Goal: Information Seeking & Learning: Learn about a topic

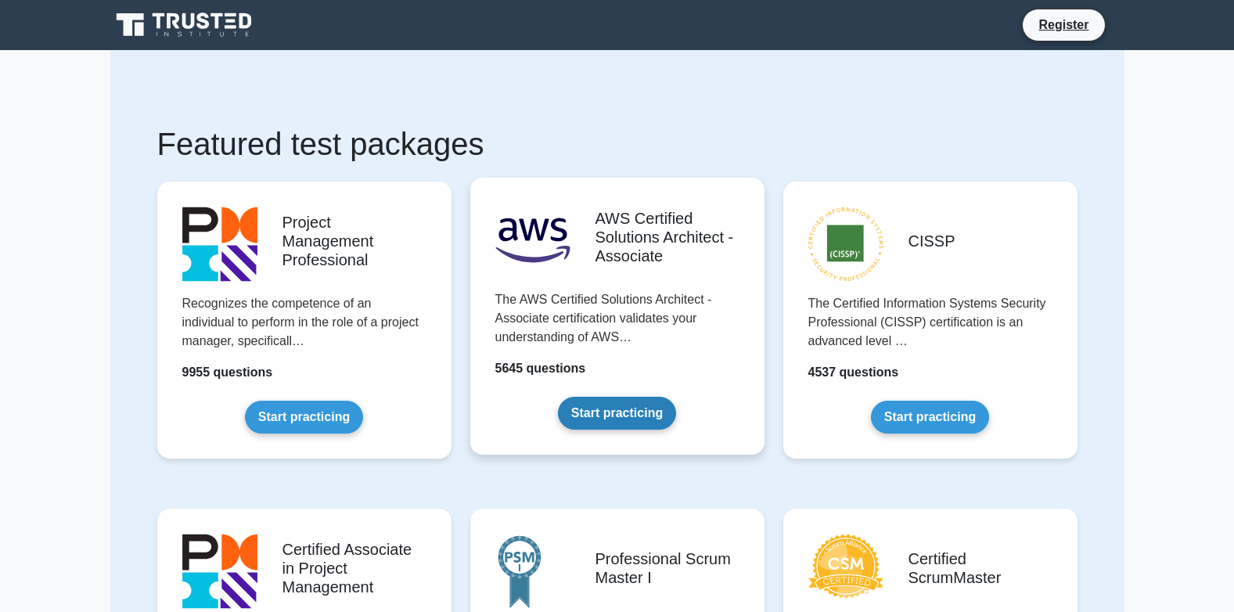
click at [611, 422] on link "Start practicing" at bounding box center [617, 413] width 118 height 33
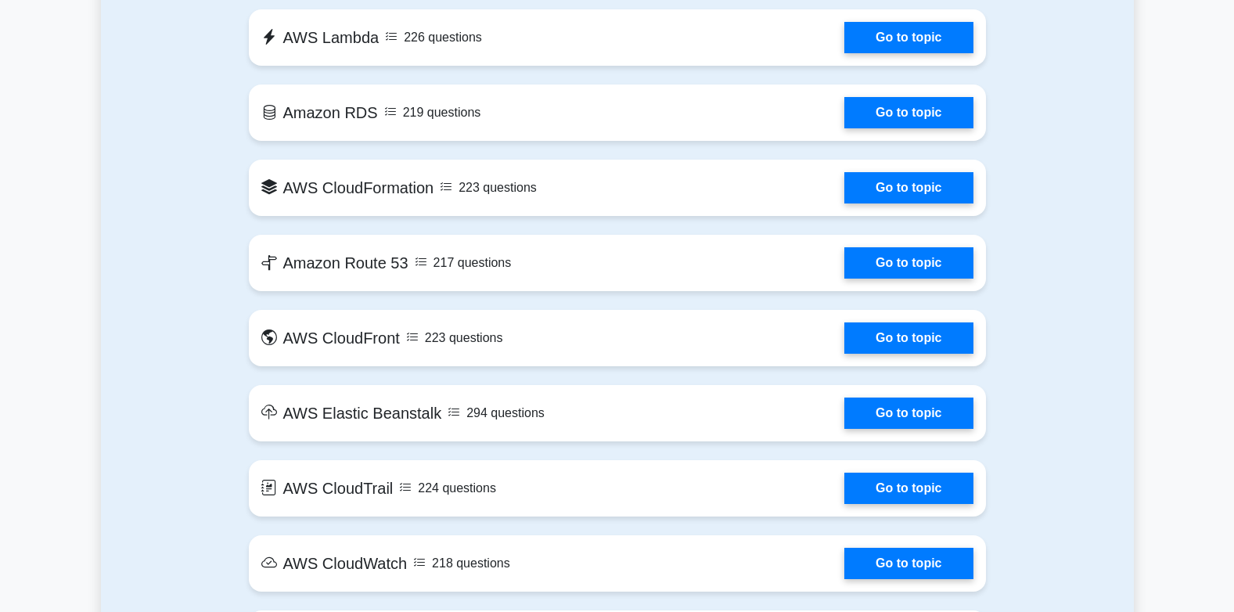
scroll to position [874, 0]
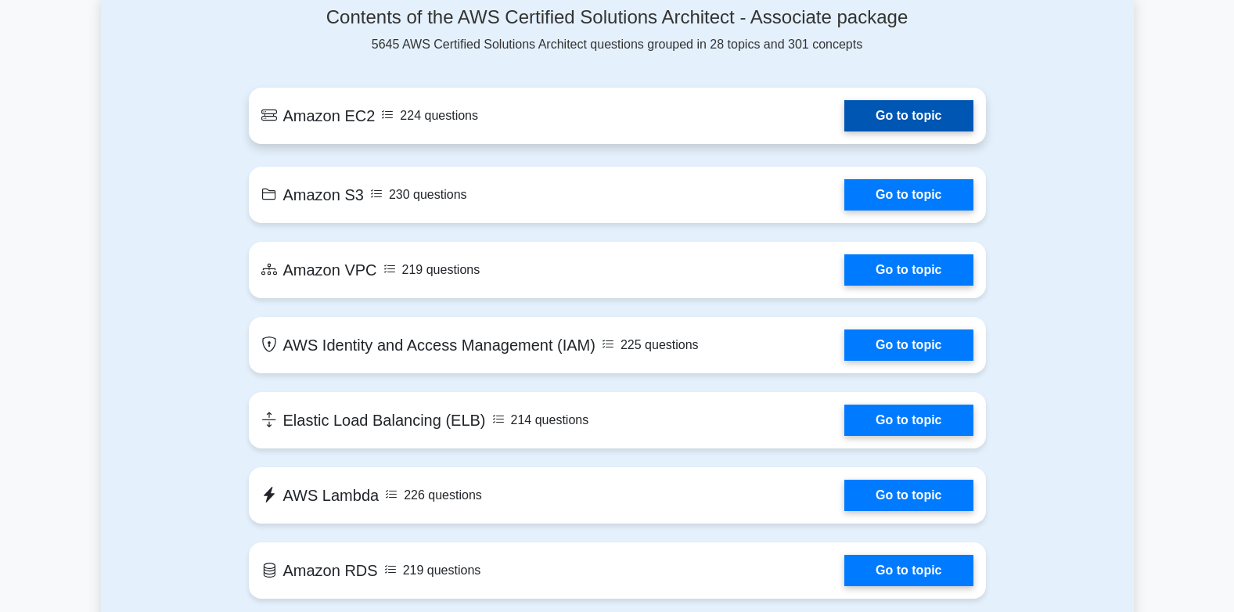
click at [956, 124] on link "Go to topic" at bounding box center [909, 115] width 128 height 31
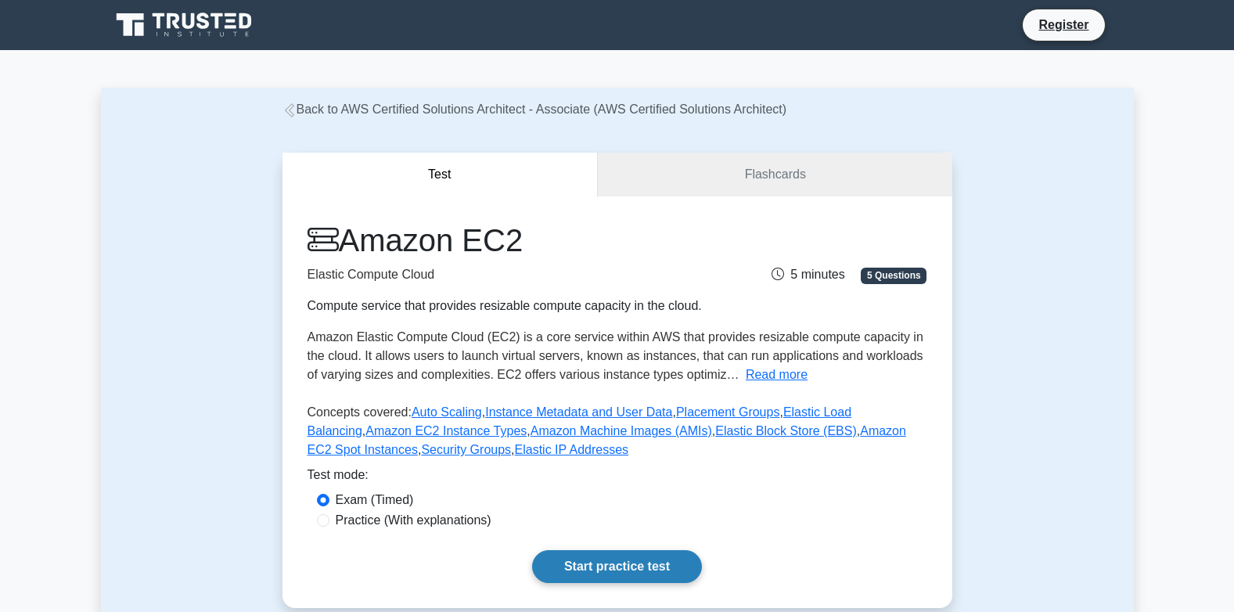
click at [630, 562] on link "Start practice test" at bounding box center [617, 566] width 170 height 33
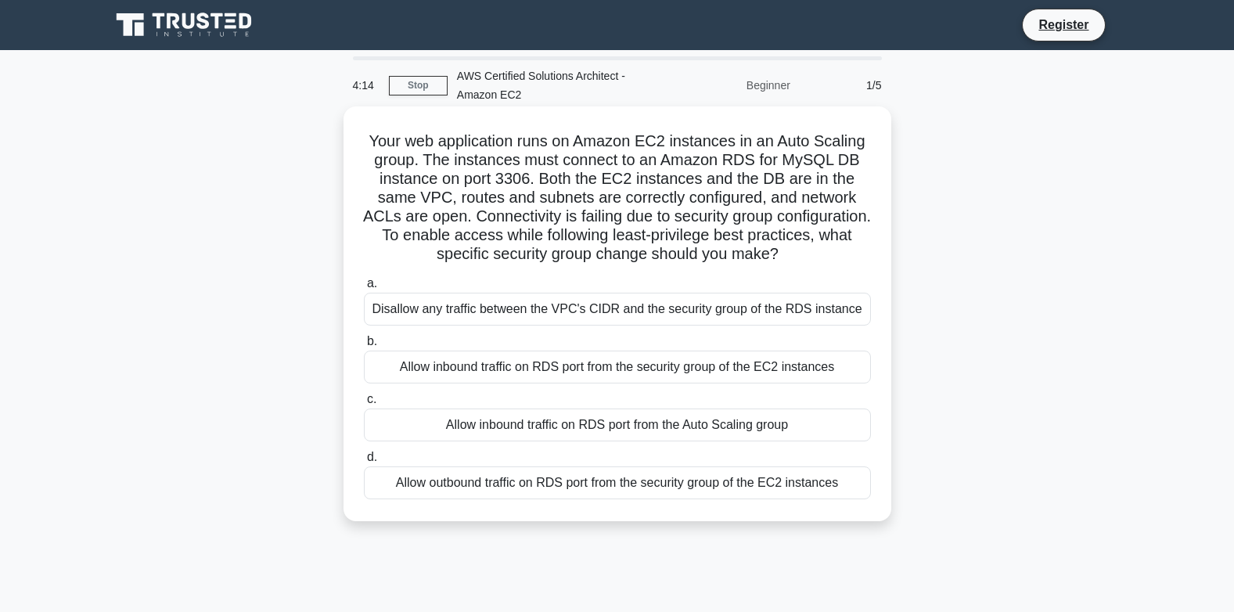
click at [722, 422] on div "Allow inbound traffic on RDS port from the Auto Scaling group" at bounding box center [617, 425] width 507 height 33
click at [364, 405] on input "c. Allow inbound traffic on RDS port from the Auto Scaling group" at bounding box center [364, 400] width 0 height 10
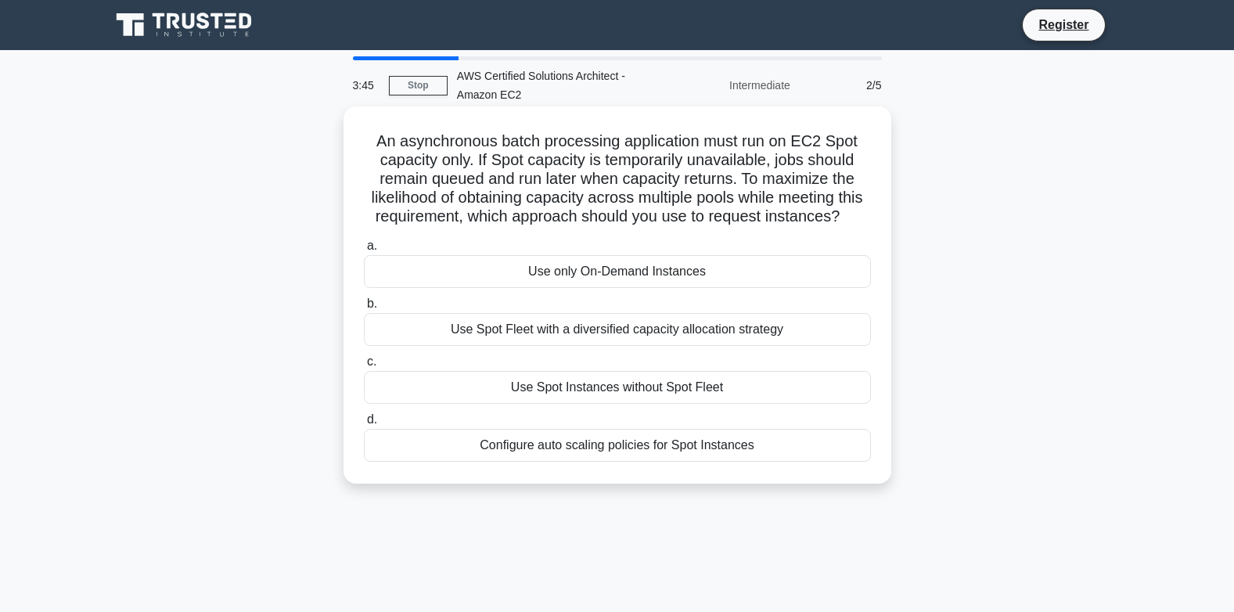
click at [582, 346] on div "Use Spot Fleet with a diversified capacity allocation strategy" at bounding box center [617, 329] width 507 height 33
click at [364, 309] on input "b. Use Spot Fleet with a diversified capacity allocation strategy" at bounding box center [364, 304] width 0 height 10
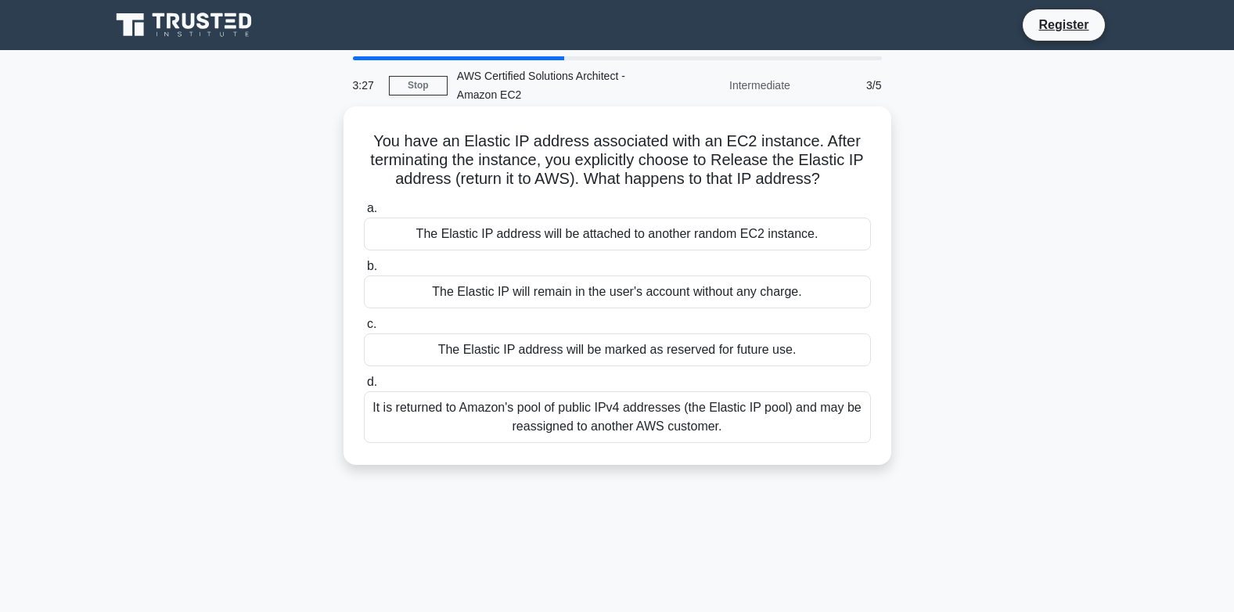
click at [733, 293] on div "The Elastic IP will remain in the user's account without any charge." at bounding box center [617, 292] width 507 height 33
click at [364, 272] on input "b. The Elastic IP will remain in the user's account without any charge." at bounding box center [364, 266] width 0 height 10
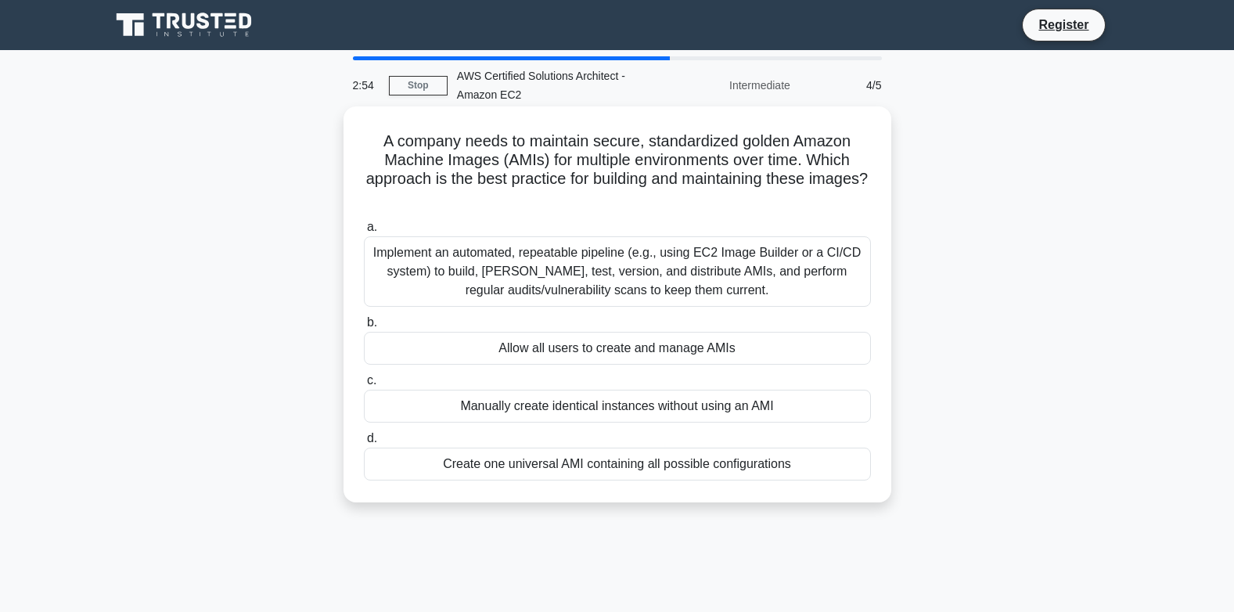
click at [679, 273] on div "Implement an automated, repeatable pipeline (e.g., using EC2 Image Builder or a…" at bounding box center [617, 271] width 507 height 70
click at [364, 232] on input "a. Implement an automated, repeatable pipeline (e.g., using EC2 Image Builder o…" at bounding box center [364, 227] width 0 height 10
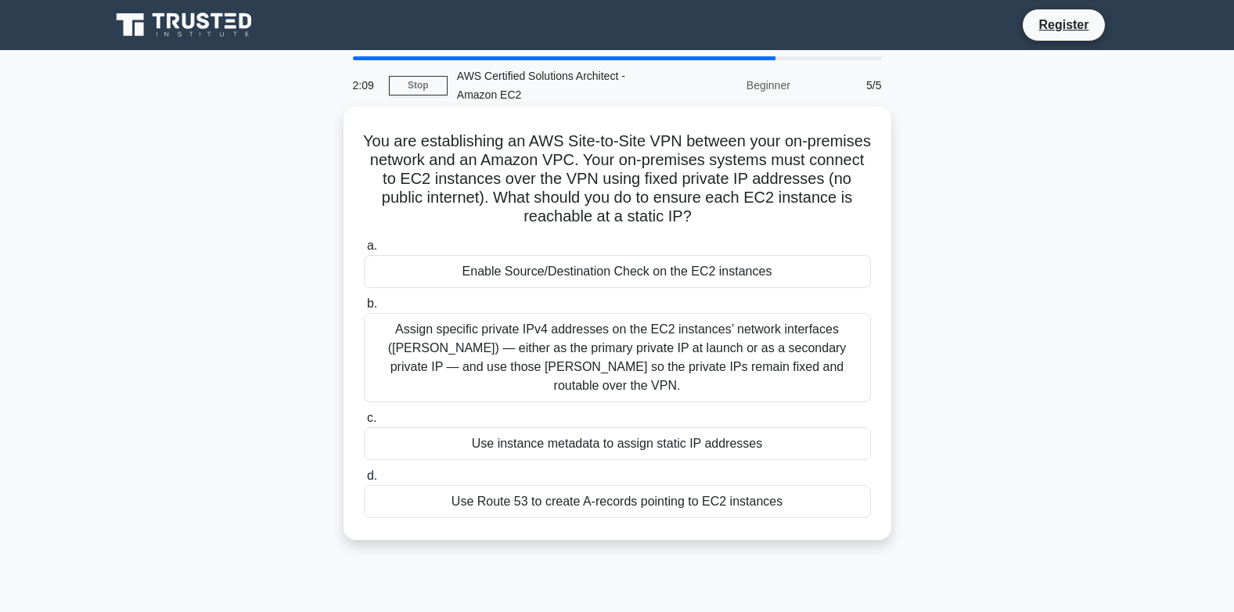
click at [614, 427] on div "Use instance metadata to assign static IP addresses" at bounding box center [617, 443] width 507 height 33
click at [364, 424] on input "c. Use instance metadata to assign static IP addresses" at bounding box center [364, 418] width 0 height 10
